Goal: Task Accomplishment & Management: Book appointment/travel/reservation

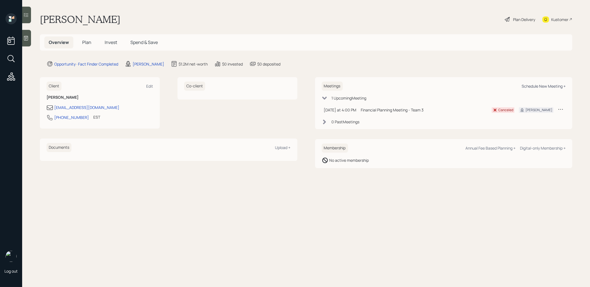
click at [556, 85] on div "Schedule New Meeting +" at bounding box center [543, 86] width 44 height 5
select select "8b79112e-3cfb-44f9-89e7-15267fe946c1"
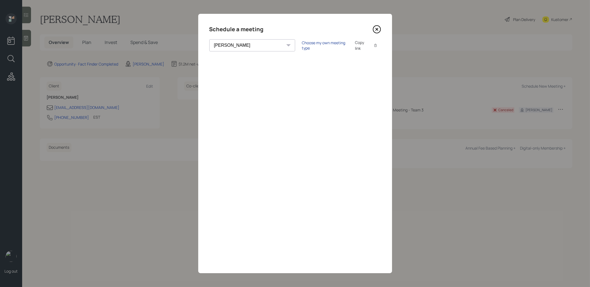
click at [302, 44] on div "Choose my own meeting type" at bounding box center [325, 45] width 46 height 11
click at [375, 29] on icon at bounding box center [376, 29] width 8 height 8
